Goal: Task Accomplishment & Management: Complete application form

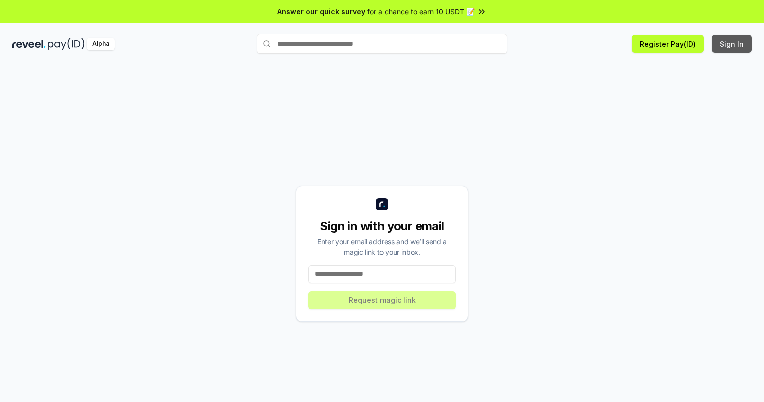
click at [733, 44] on button "Sign In" at bounding box center [732, 44] width 40 height 18
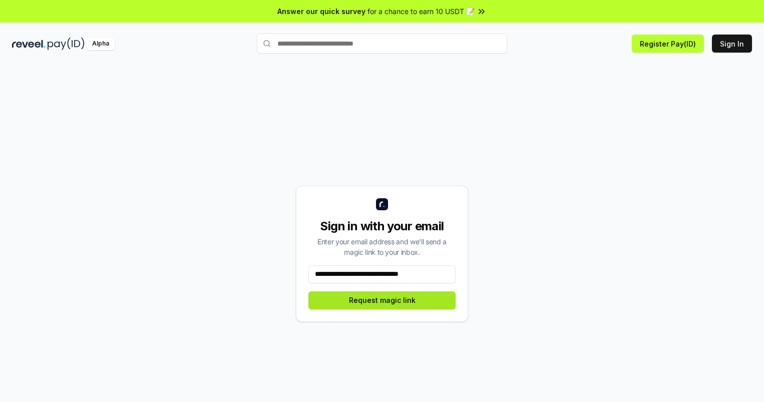
type input "**********"
click at [382, 300] on button "Request magic link" at bounding box center [381, 300] width 147 height 18
